Goal: Task Accomplishment & Management: Complete application form

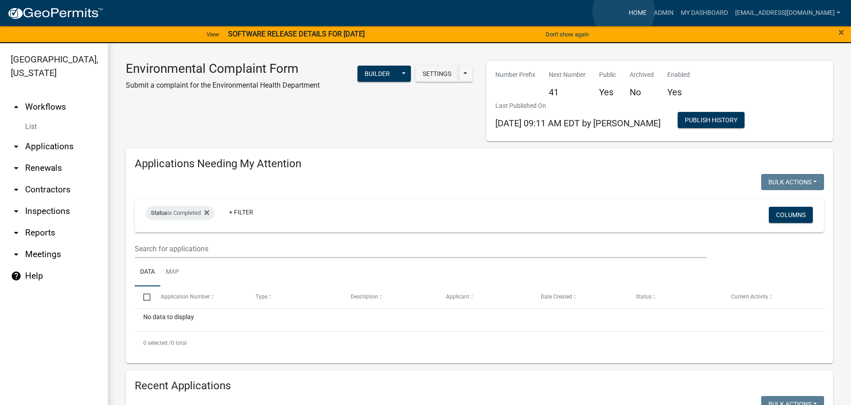
click at [625, 12] on link "Home" at bounding box center [637, 12] width 25 height 17
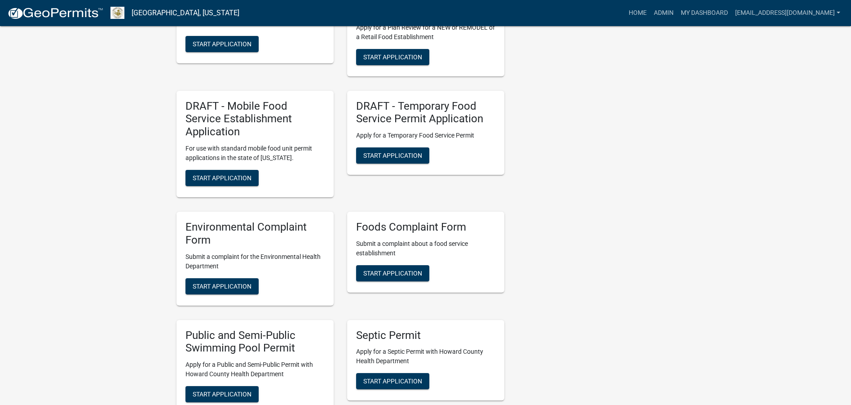
scroll to position [1302, 0]
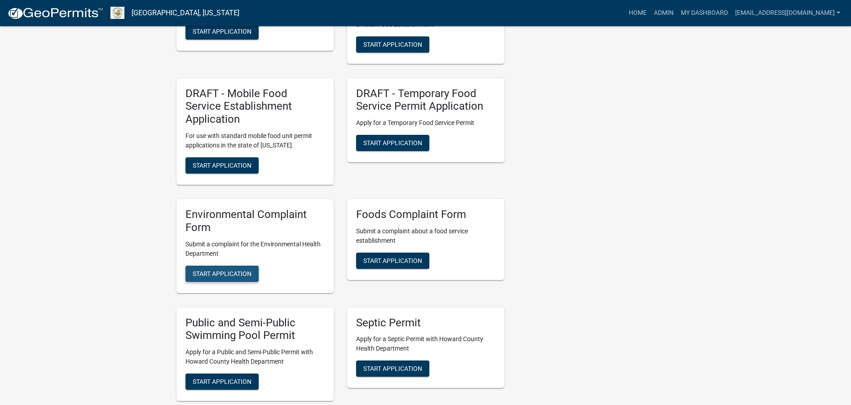
click at [231, 269] on span "Start Application" at bounding box center [222, 272] width 59 height 7
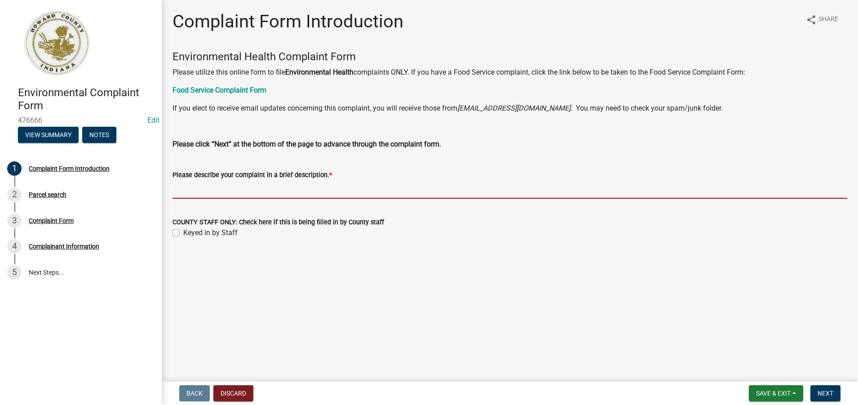
click at [184, 192] on input "Please describe your complaint in a brief description. *" at bounding box center [509, 189] width 674 height 18
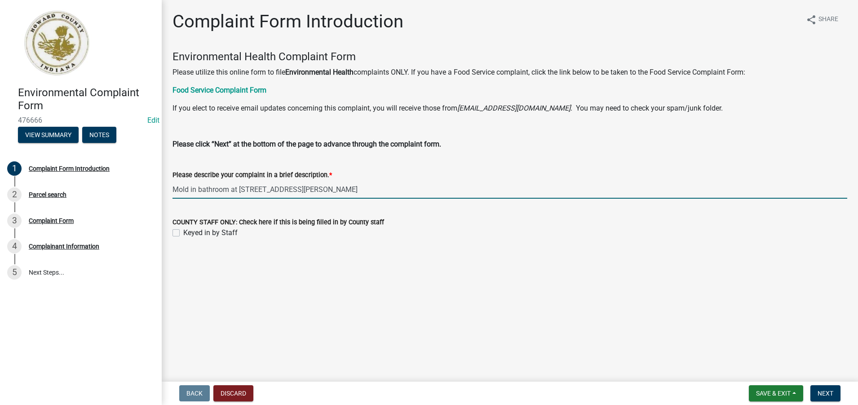
type input "Mold in bathroom at [STREET_ADDRESS][PERSON_NAME]"
click at [183, 233] on label "Keyed in by Staff" at bounding box center [210, 232] width 54 height 11
click at [183, 233] on input "Keyed in by Staff" at bounding box center [186, 230] width 6 height 6
checkbox input "true"
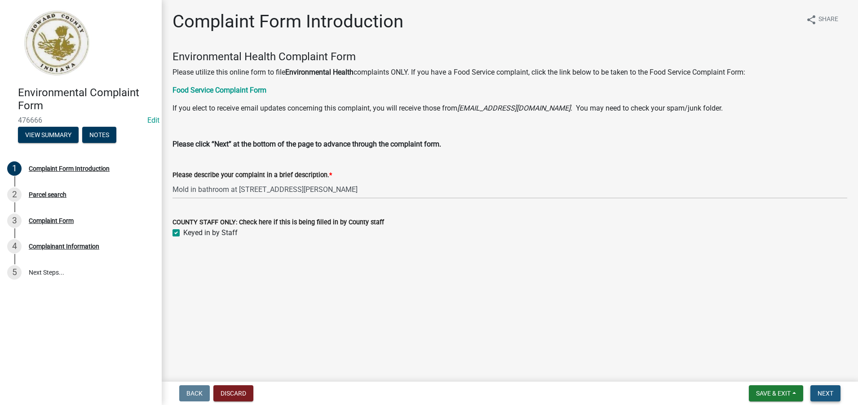
click at [824, 392] on span "Next" at bounding box center [825, 392] width 16 height 7
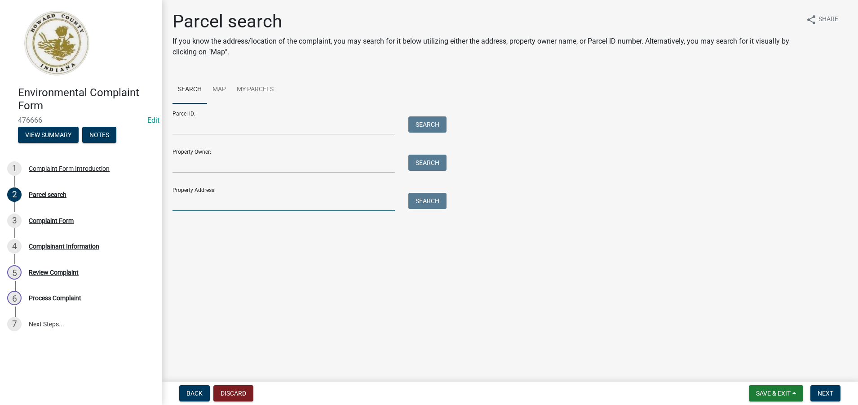
click at [181, 197] on input "Property Address:" at bounding box center [283, 202] width 222 height 18
type input "814 w [GEOGRAPHIC_DATA]"
click at [432, 199] on button "Search" at bounding box center [427, 201] width 38 height 16
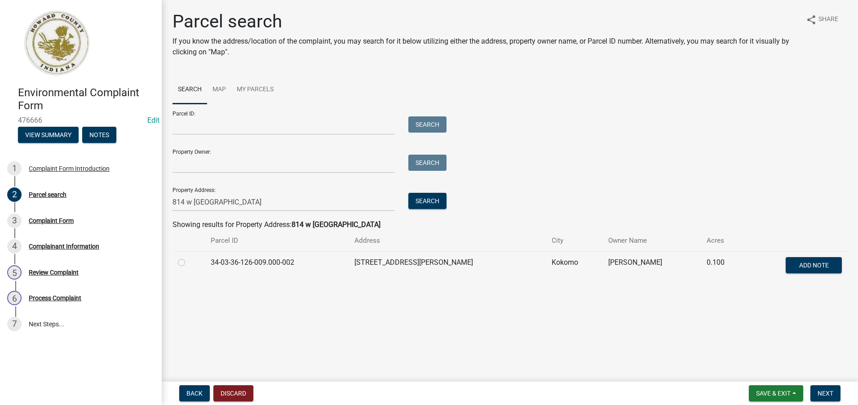
click at [189, 257] on label at bounding box center [189, 257] width 0 height 0
click at [189, 262] on input "radio" at bounding box center [192, 260] width 6 height 6
radio input "true"
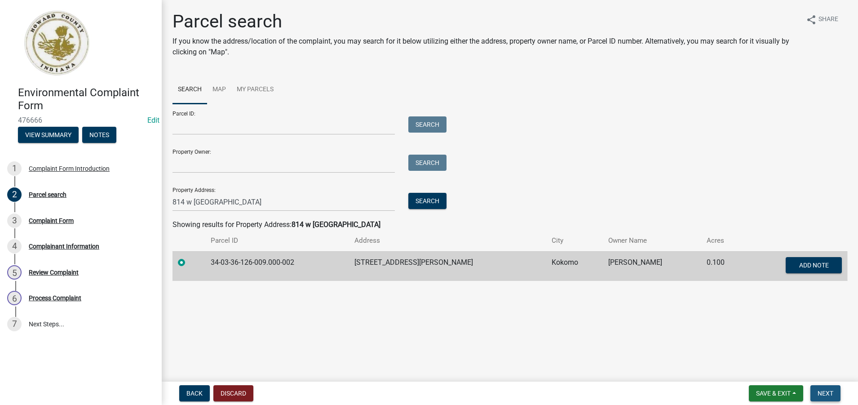
click at [830, 392] on span "Next" at bounding box center [825, 392] width 16 height 7
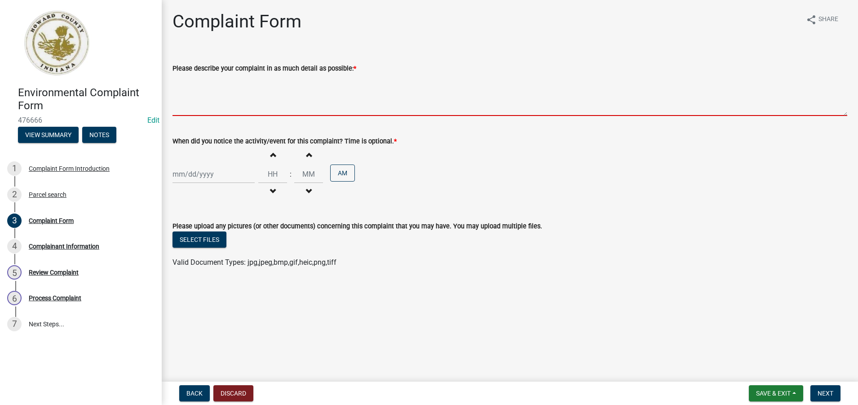
click at [181, 112] on textarea "Please describe your complaint in as much detail as possible: *" at bounding box center [509, 95] width 674 height 42
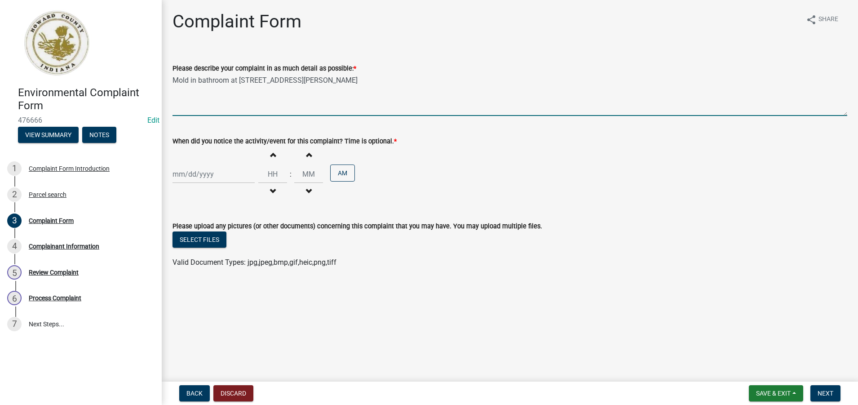
type textarea "Mold in bathroom at [STREET_ADDRESS][PERSON_NAME]"
click at [183, 175] on div at bounding box center [213, 174] width 82 height 18
select select "9"
select select "2025"
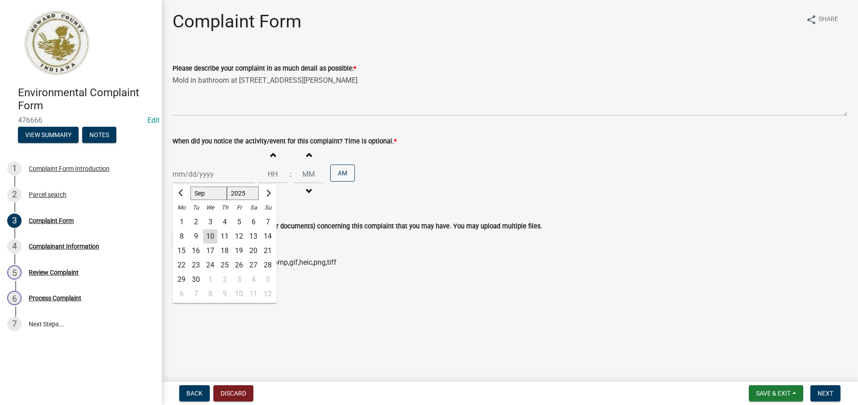
click at [211, 236] on div "10" at bounding box center [210, 236] width 14 height 14
type input "[DATE]"
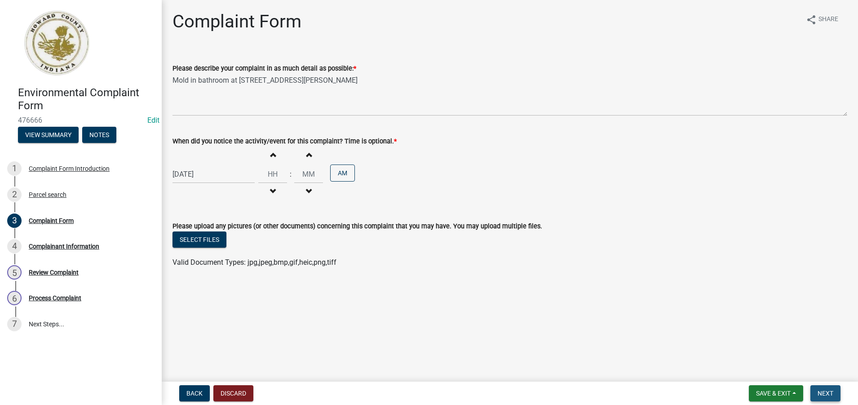
click at [826, 393] on span "Next" at bounding box center [825, 392] width 16 height 7
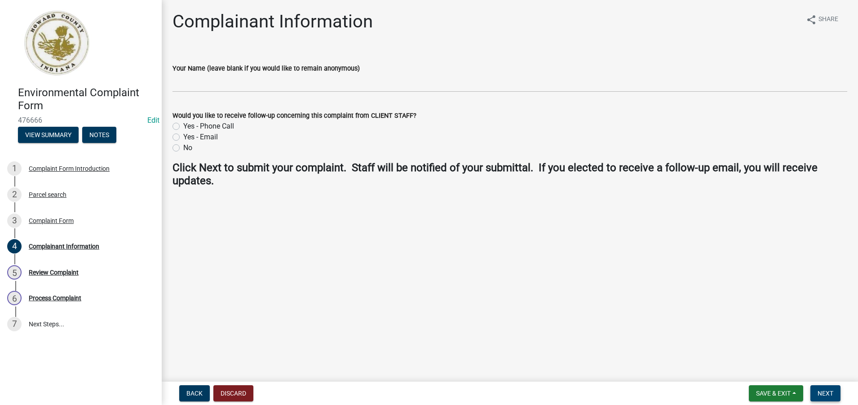
click at [825, 394] on span "Next" at bounding box center [825, 392] width 16 height 7
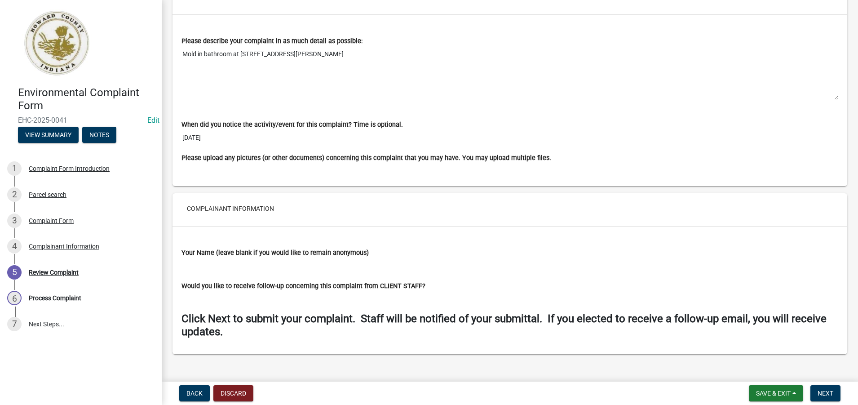
scroll to position [661, 0]
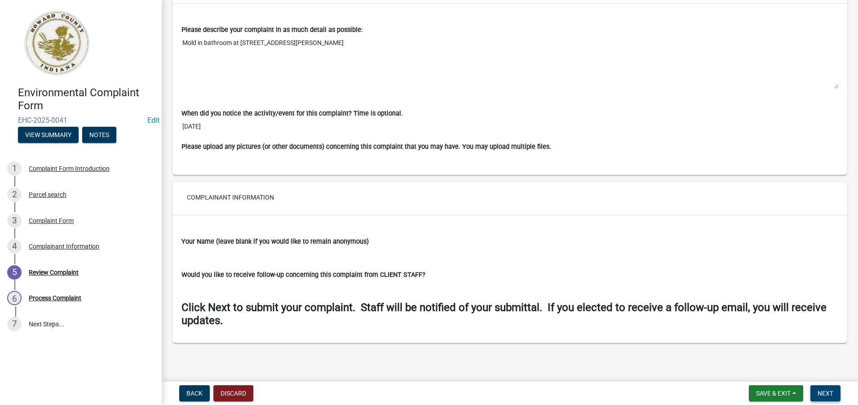
click at [826, 395] on span "Next" at bounding box center [825, 392] width 16 height 7
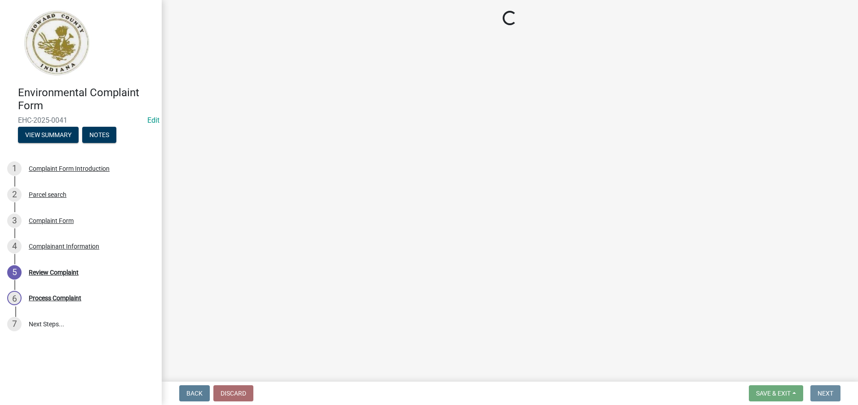
scroll to position [0, 0]
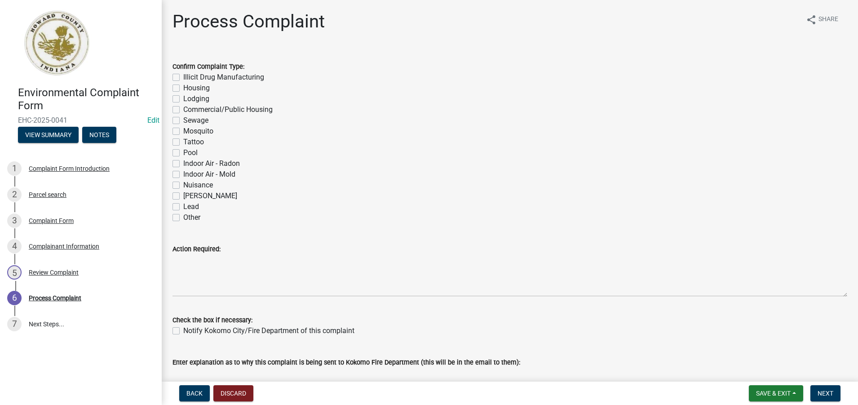
click at [183, 173] on label "Indoor Air - Mold" at bounding box center [209, 174] width 52 height 11
click at [183, 173] on input "Indoor Air - Mold" at bounding box center [186, 172] width 6 height 6
checkbox input "true"
checkbox input "false"
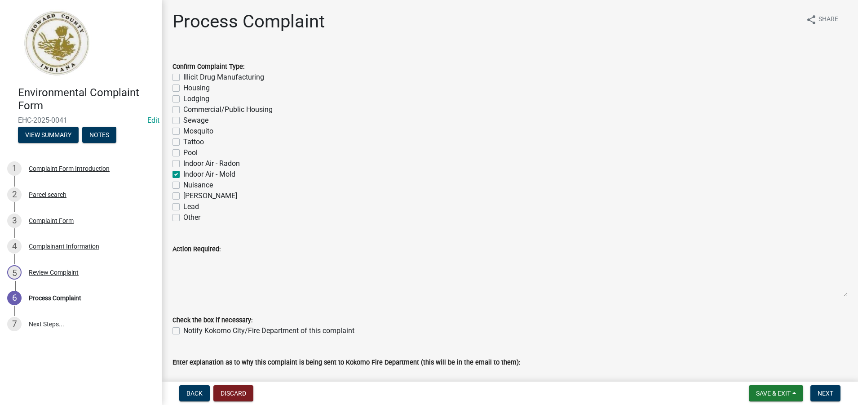
checkbox input "false"
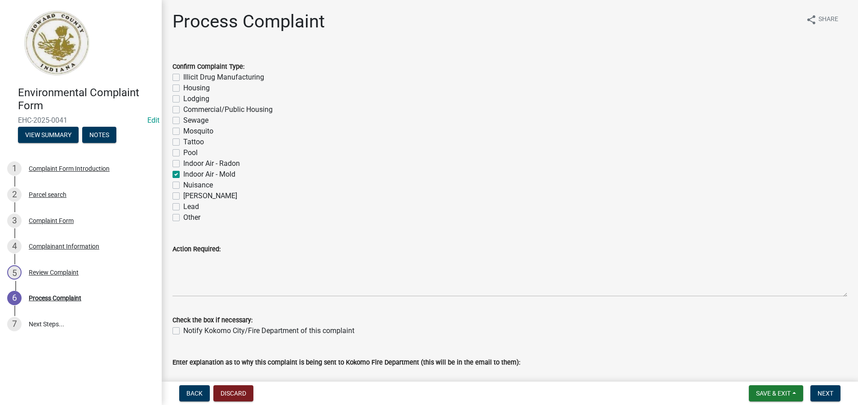
checkbox input "false"
checkbox input "true"
checkbox input "false"
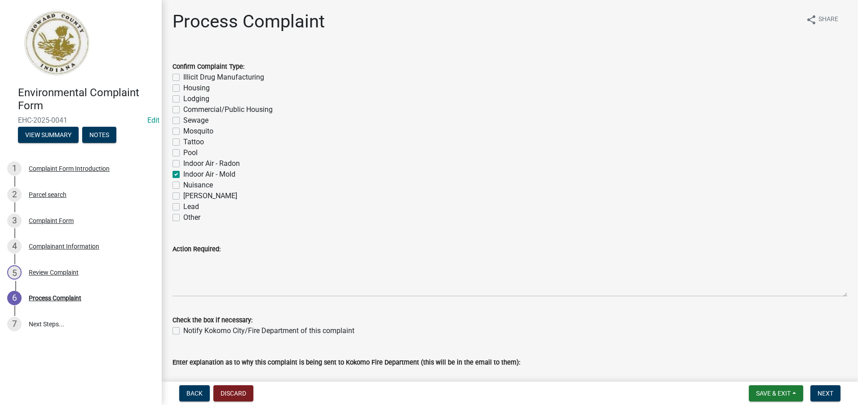
checkbox input "false"
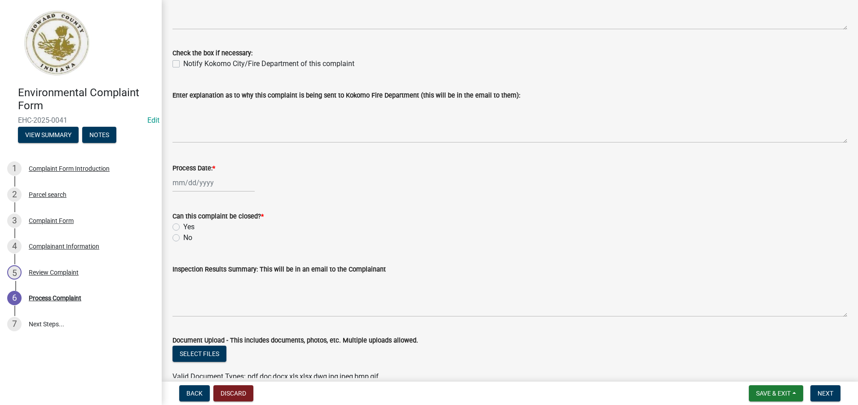
scroll to position [269, 0]
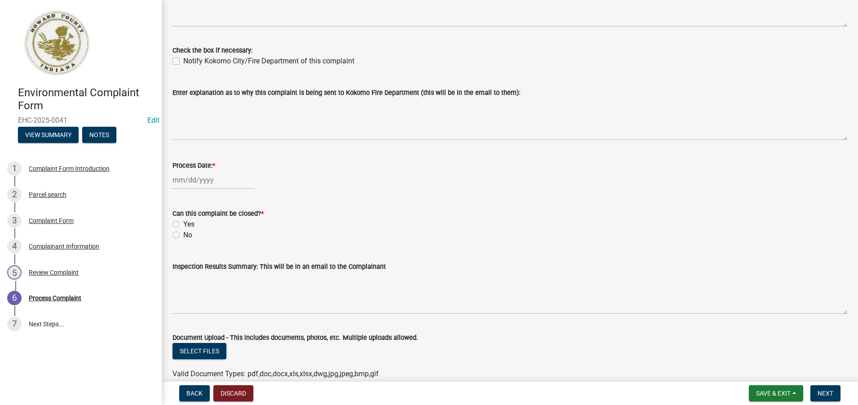
select select "9"
select select "2025"
click at [208, 179] on div "[PERSON_NAME] Feb Mar Apr [PERSON_NAME][DATE] Oct Nov [DATE] 1526 1527 1528 152…" at bounding box center [213, 180] width 82 height 18
click at [211, 242] on div "10" at bounding box center [210, 242] width 14 height 14
type input "[DATE]"
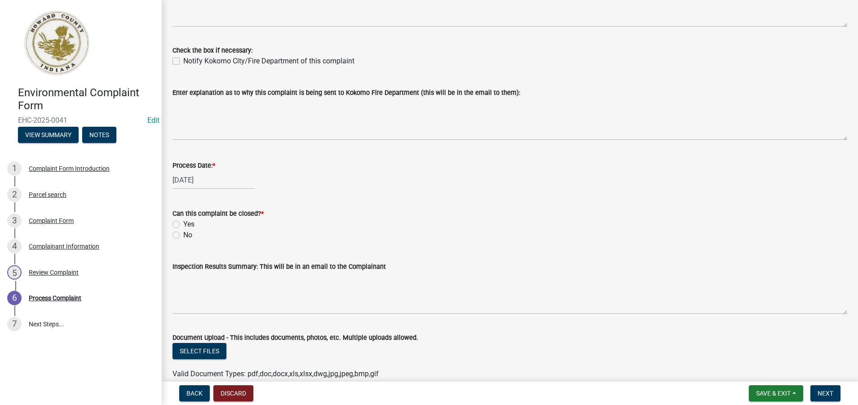
click at [183, 234] on label "No" at bounding box center [187, 234] width 9 height 11
click at [183, 234] on input "No" at bounding box center [186, 232] width 6 height 6
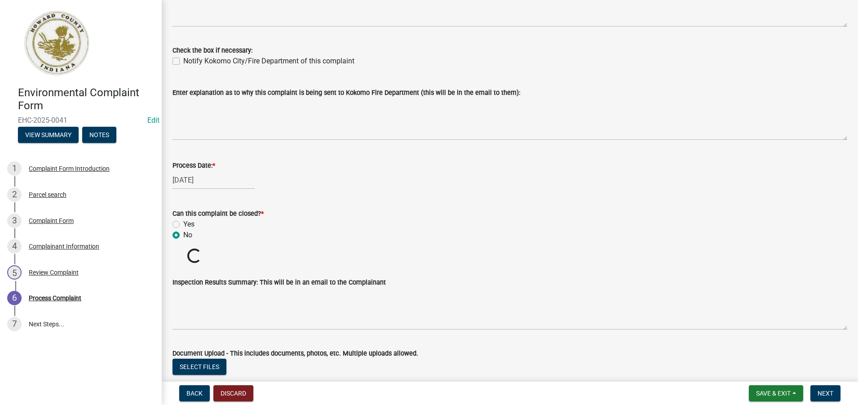
radio input "true"
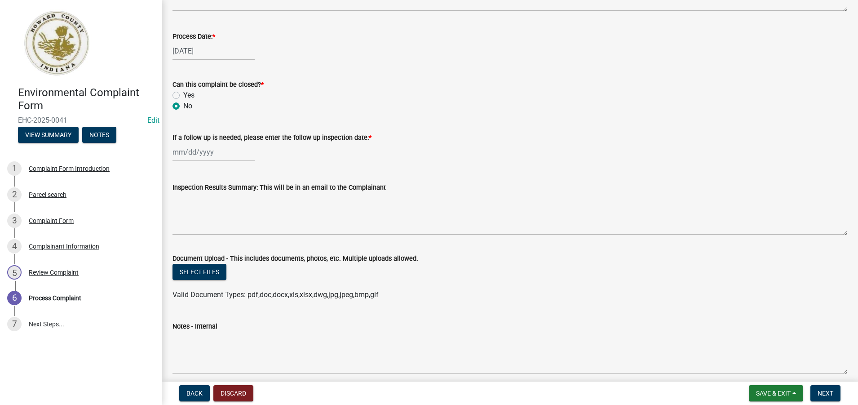
scroll to position [436, 0]
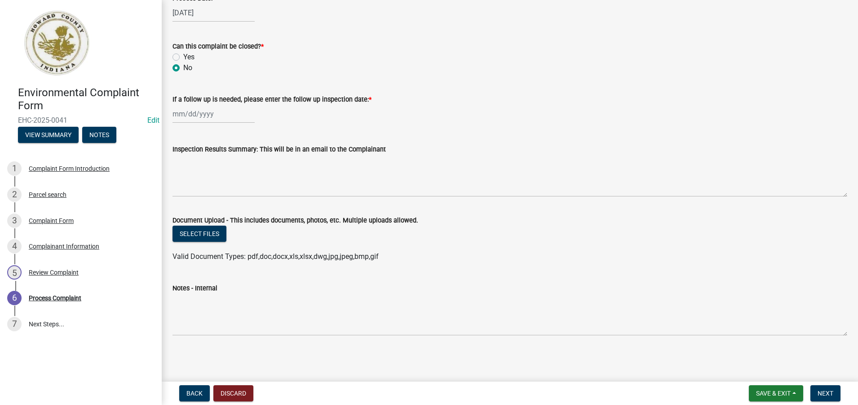
drag, startPoint x: 169, startPoint y: 303, endPoint x: 190, endPoint y: 307, distance: 21.6
click at [169, 303] on div "Notes - Internal" at bounding box center [510, 303] width 688 height 66
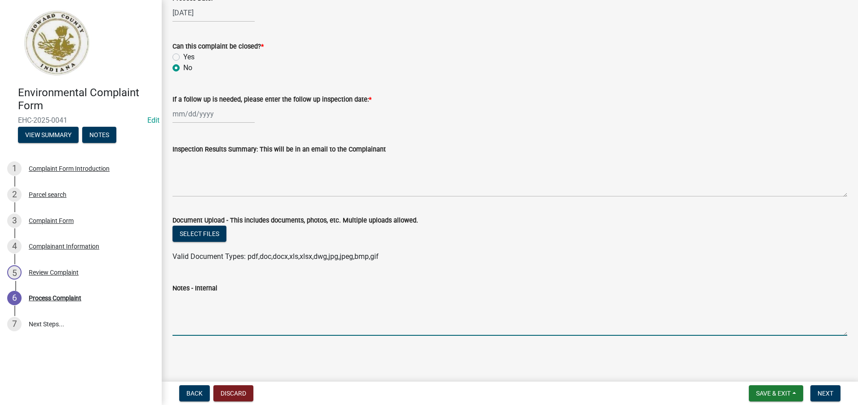
click at [194, 311] on textarea "Notes - Internal" at bounding box center [509, 314] width 674 height 42
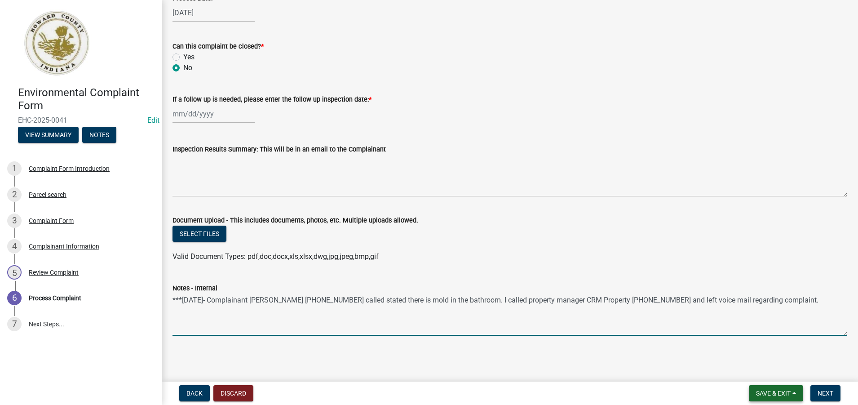
type textarea "***[DATE]- Complainant [PERSON_NAME] [PHONE_NUMBER] called stated there is mold…"
click at [766, 392] on span "Save & Exit" at bounding box center [773, 392] width 35 height 7
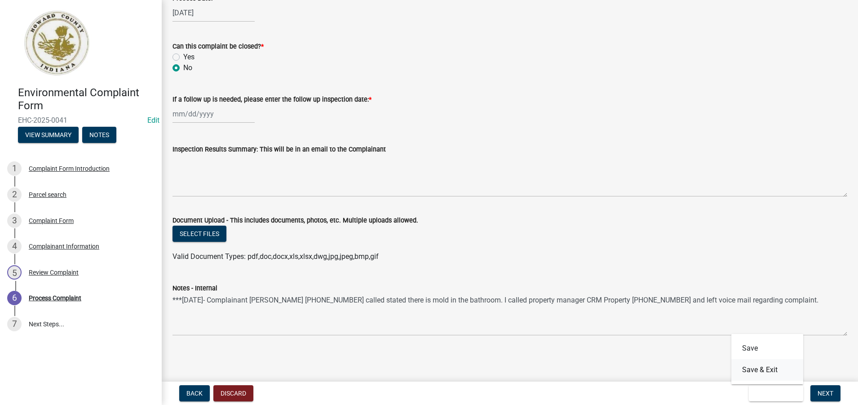
click at [763, 369] on button "Save & Exit" at bounding box center [767, 370] width 72 height 22
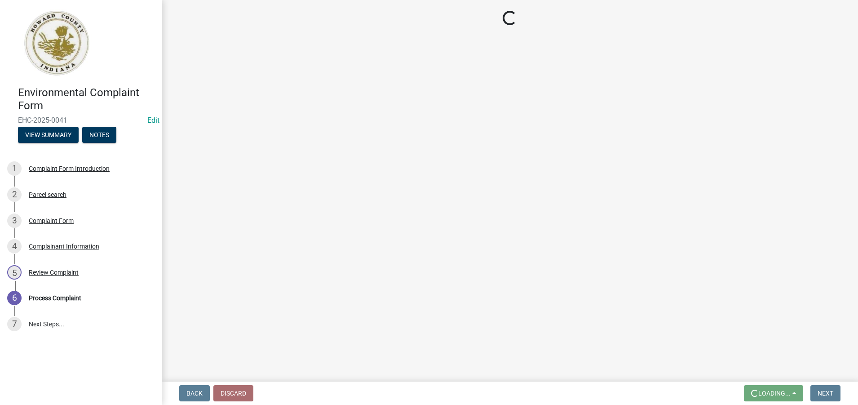
scroll to position [0, 0]
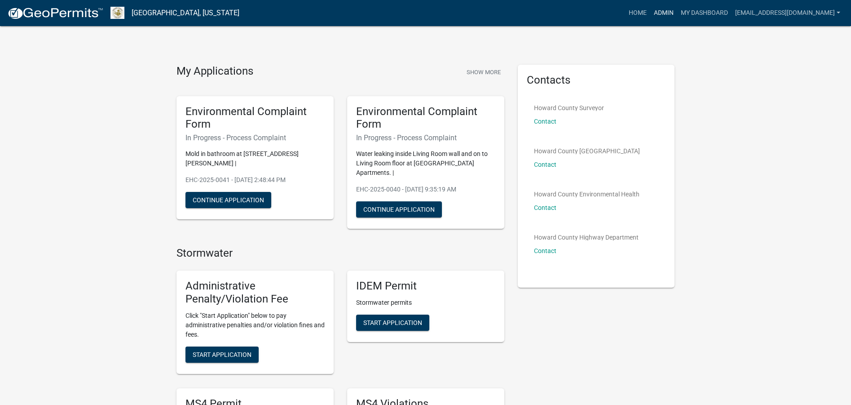
click at [658, 10] on link "Admin" at bounding box center [663, 12] width 27 height 17
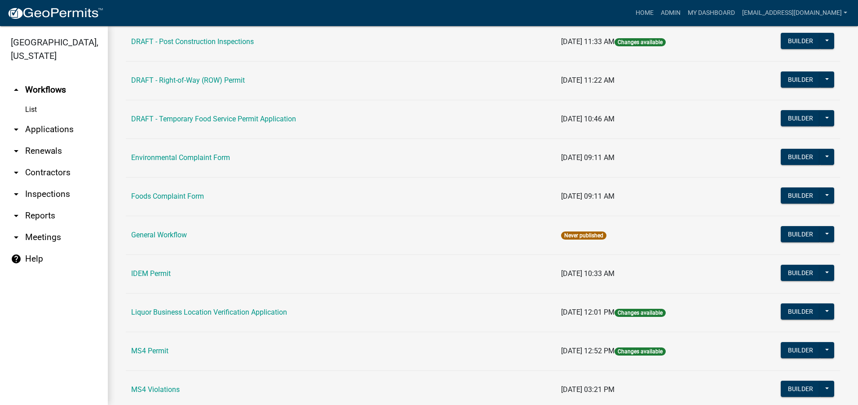
scroll to position [494, 0]
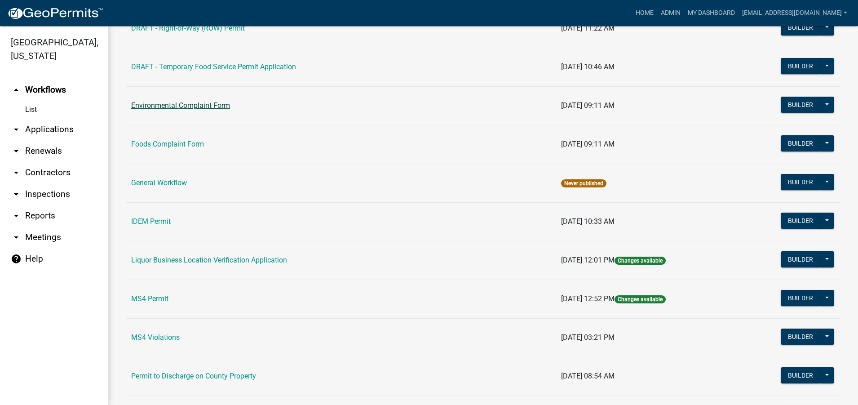
click at [225, 104] on link "Environmental Complaint Form" at bounding box center [180, 105] width 99 height 9
